Goal: Find specific page/section: Find specific page/section

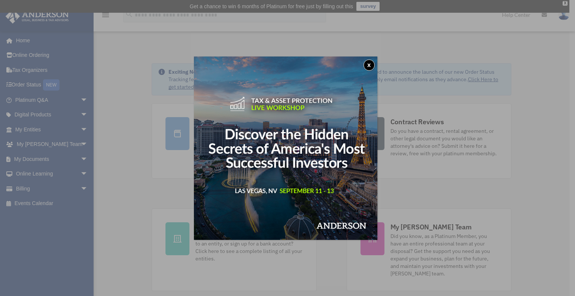
click at [370, 61] on button "x" at bounding box center [369, 65] width 11 height 11
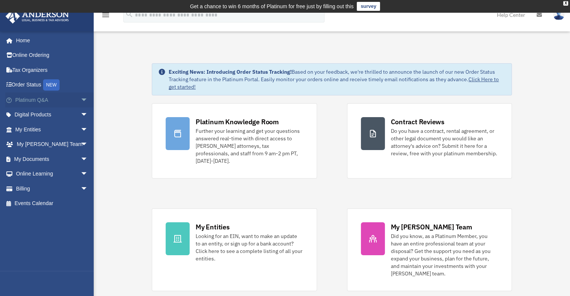
click at [57, 99] on link "Platinum Q&A arrow_drop_down" at bounding box center [52, 99] width 94 height 15
click at [81, 100] on span "arrow_drop_down" at bounding box center [88, 99] width 15 height 15
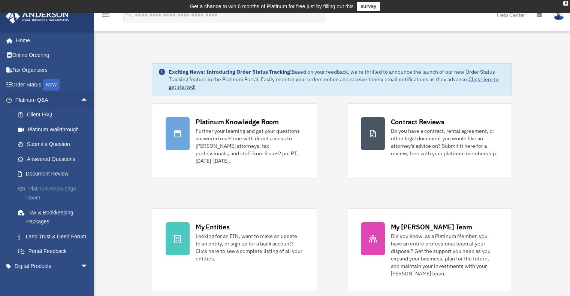
click at [69, 188] on link "Platinum Knowledge Room" at bounding box center [54, 193] width 89 height 24
drag, startPoint x: 69, startPoint y: 188, endPoint x: 57, endPoint y: 189, distance: 12.5
click at [57, 189] on link "Platinum Knowledge Room" at bounding box center [54, 193] width 89 height 24
click at [36, 190] on link "Platinum Knowledge Room" at bounding box center [54, 193] width 89 height 24
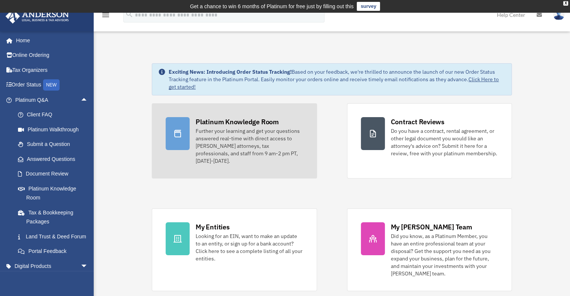
click at [223, 116] on link "Platinum Knowledge Room Further your learning and get your questions answered r…" at bounding box center [234, 140] width 165 height 75
click at [218, 125] on div "Platinum Knowledge Room" at bounding box center [236, 121] width 83 height 9
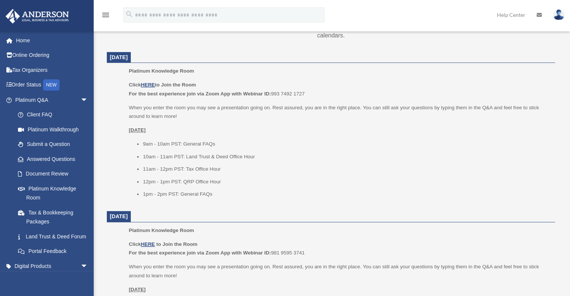
scroll to position [310, 0]
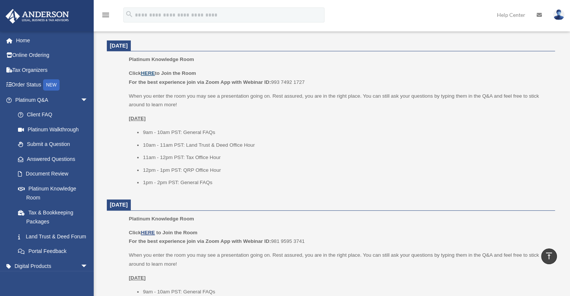
click at [150, 73] on u "HERE" at bounding box center [148, 73] width 14 height 6
